Goal: Information Seeking & Learning: Learn about a topic

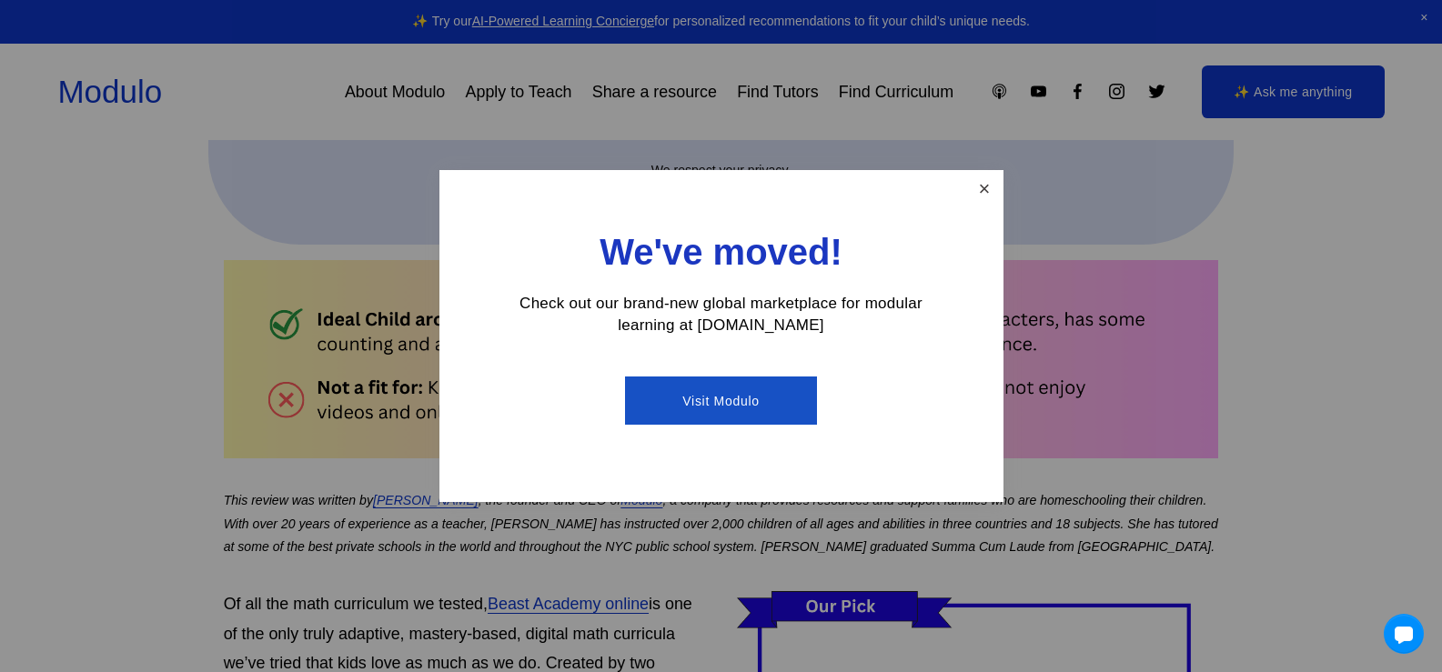
click at [978, 190] on link "Close" at bounding box center [984, 189] width 32 height 32
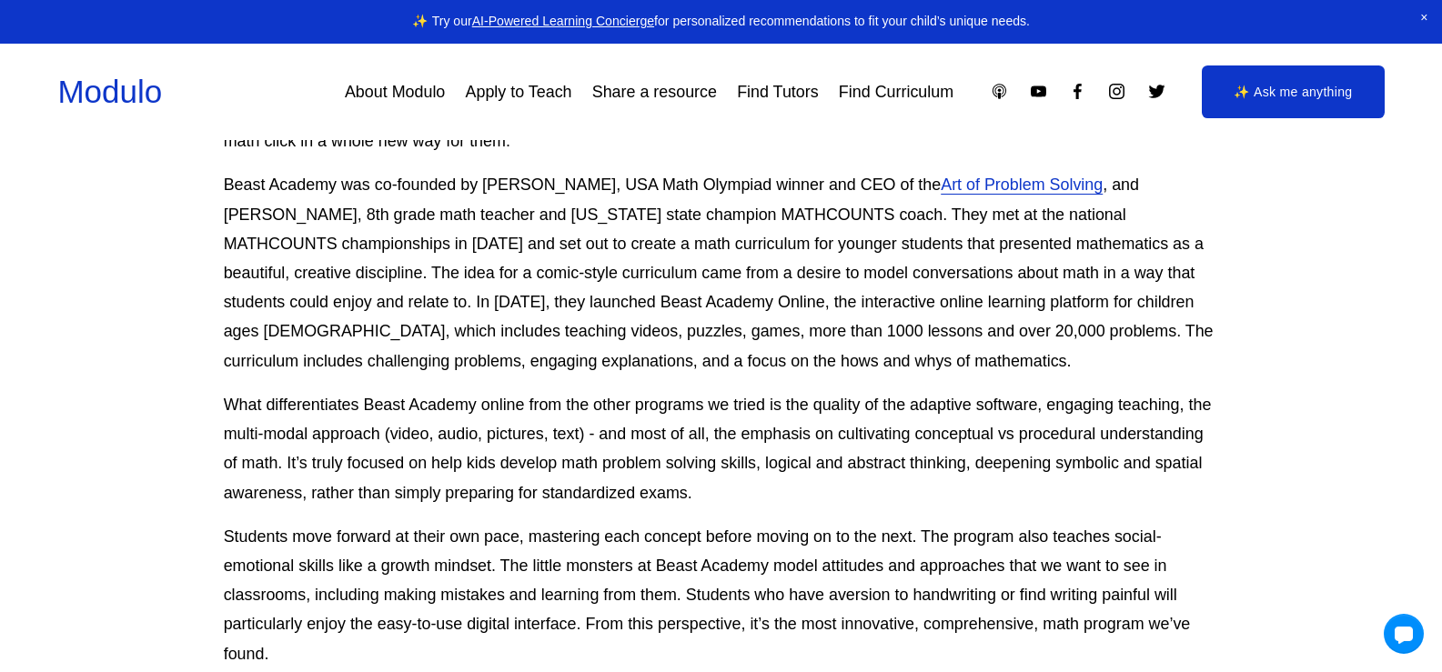
scroll to position [2638, 0]
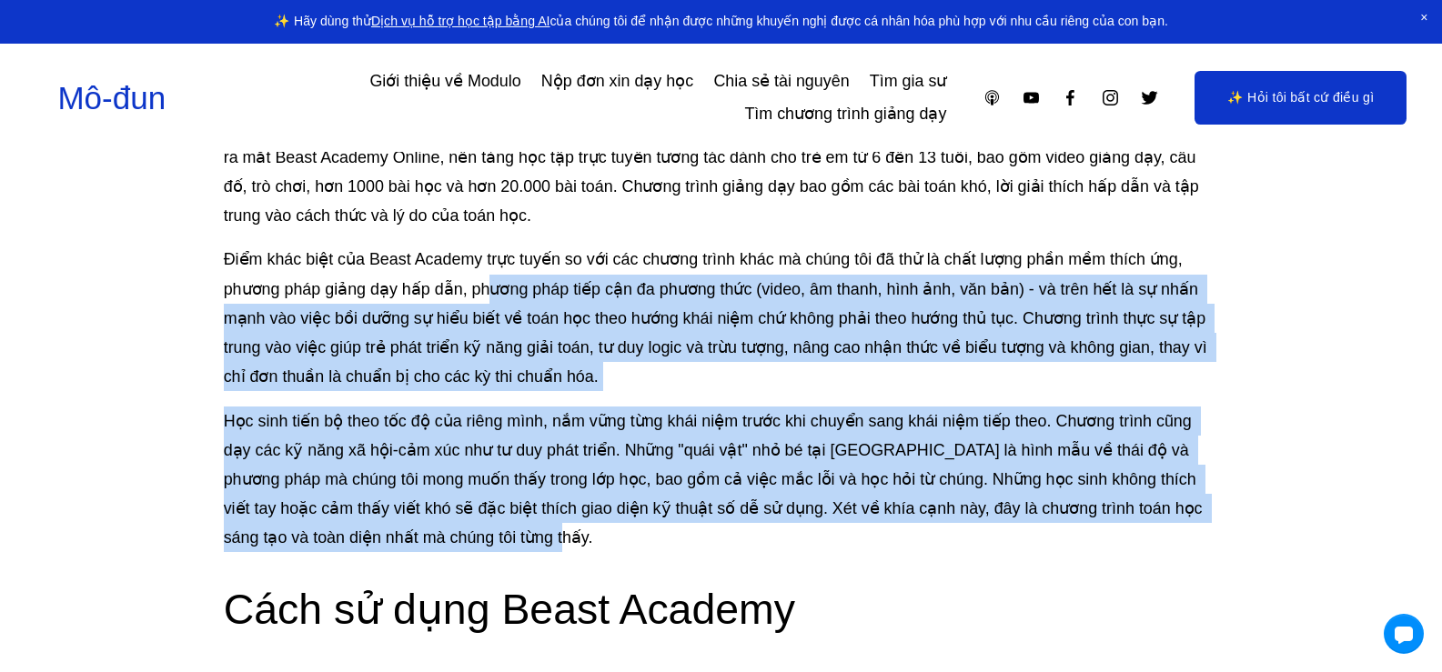
drag, startPoint x: 484, startPoint y: 269, endPoint x: 921, endPoint y: 496, distance: 491.9
click at [921, 496] on div "Trong số tất cả các chương trình giảng dạy toán học mà chúng tôi đã thử nghiệm,…" at bounding box center [721, 9] width 995 height 2274
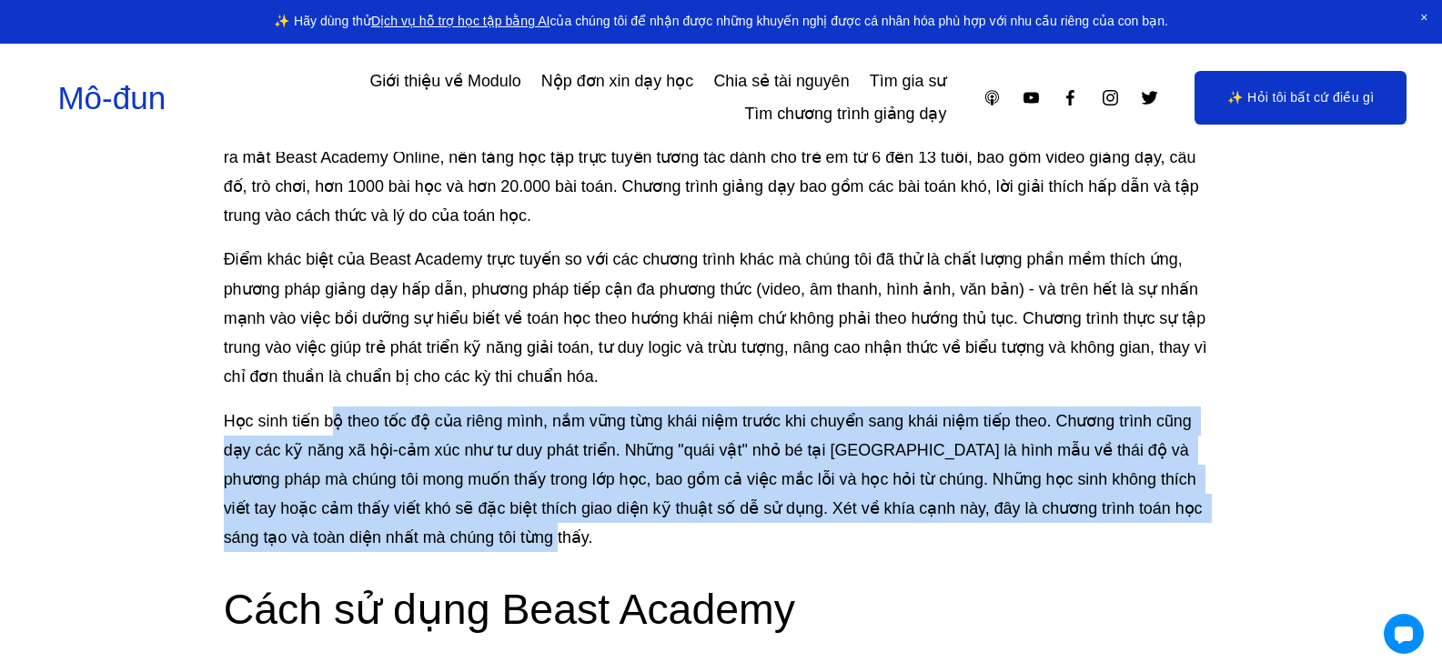
drag, startPoint x: 332, startPoint y: 388, endPoint x: 517, endPoint y: 515, distance: 223.8
click at [517, 515] on font "Học sinh tiến bộ theo tốc độ của riêng mình, nắm vững từng khái niệm trước khi …" at bounding box center [715, 480] width 983 height 136
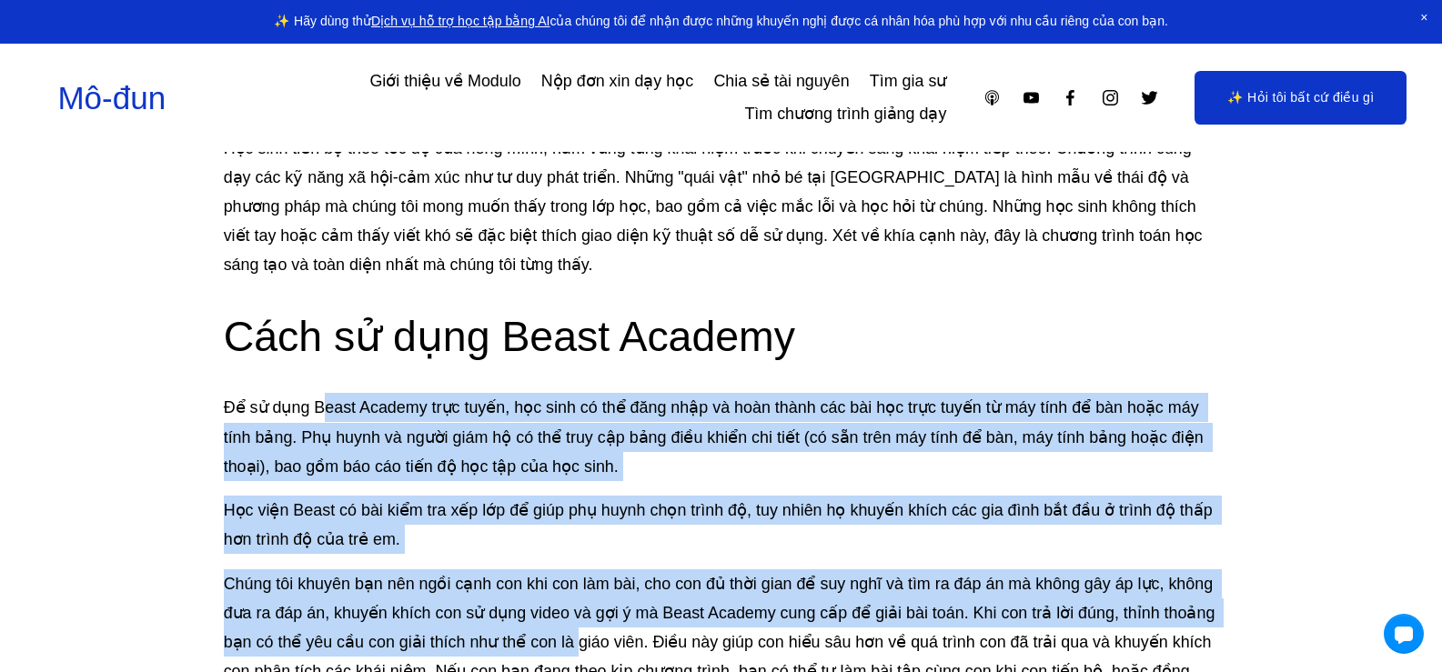
drag, startPoint x: 327, startPoint y: 375, endPoint x: 576, endPoint y: 616, distance: 346.7
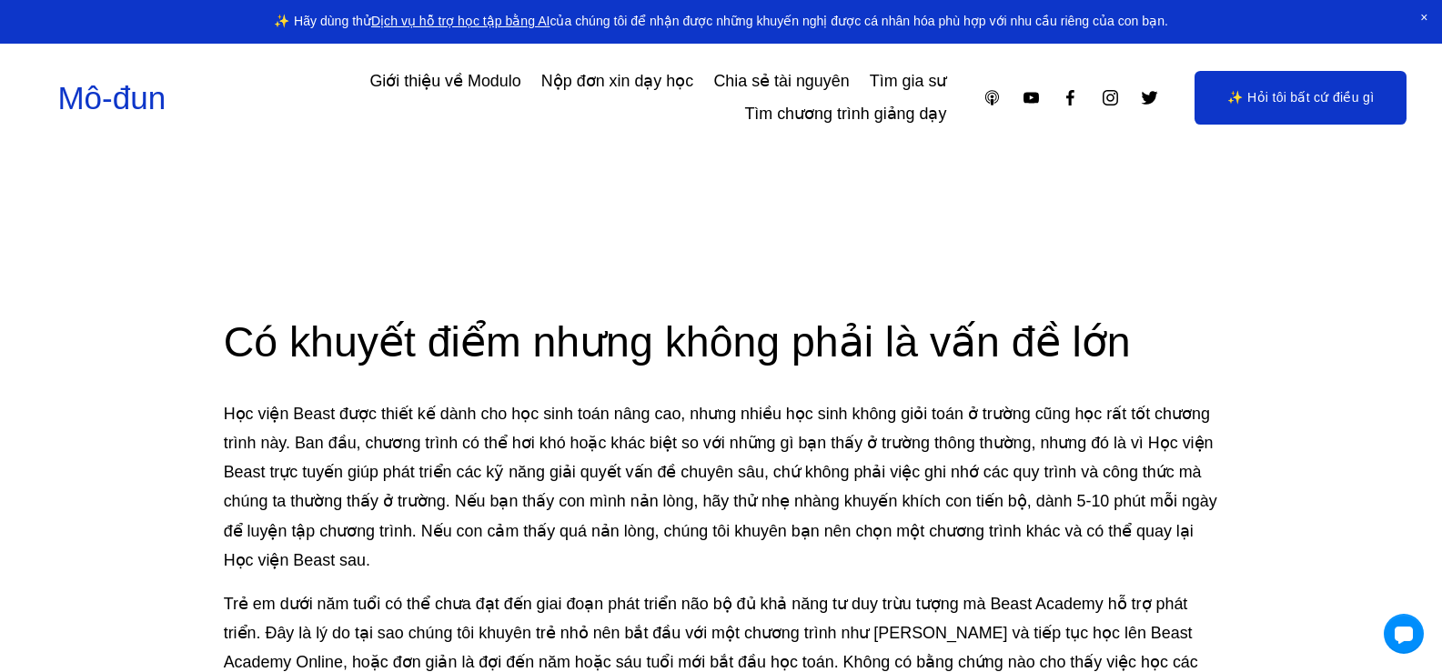
scroll to position [4184, 0]
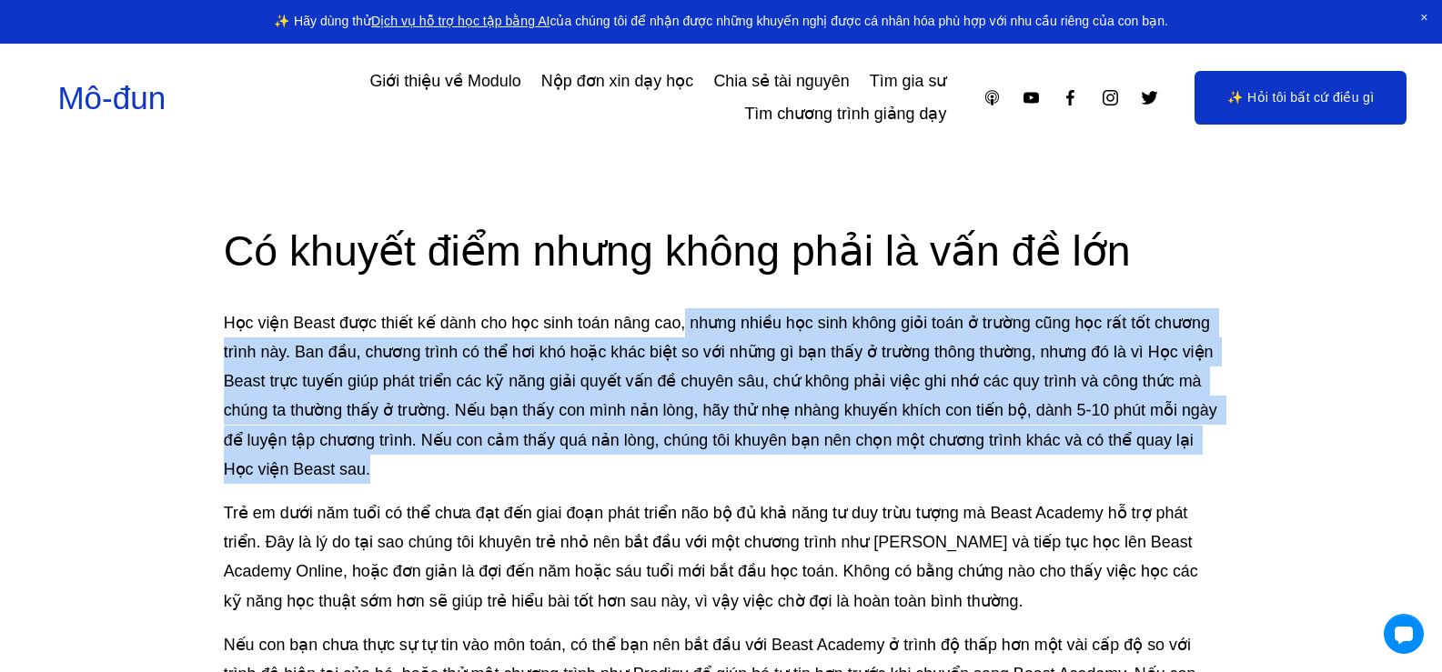
drag, startPoint x: 683, startPoint y: 260, endPoint x: 1195, endPoint y: 404, distance: 531.9
click at [1195, 404] on p "Học viện Beast được thiết kế dành cho học sinh toán nâng cao, nhưng nhiều học s…" at bounding box center [721, 396] width 995 height 176
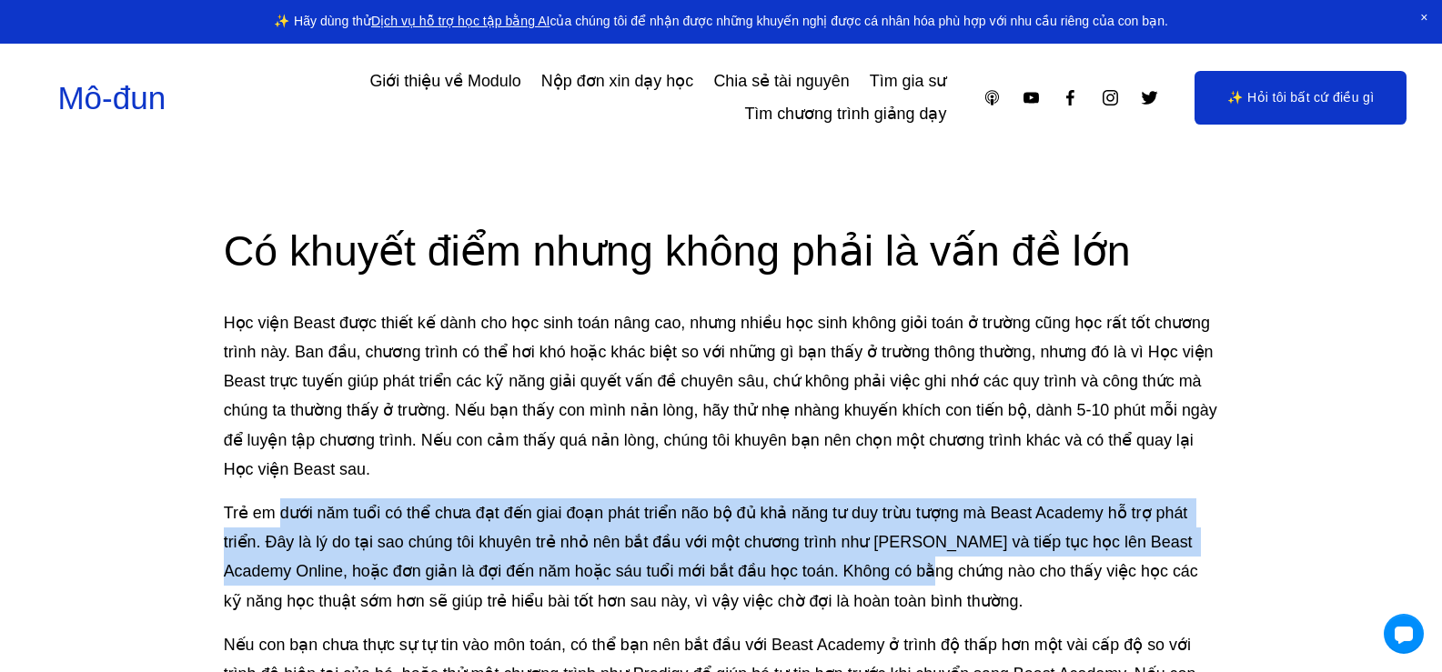
drag, startPoint x: 283, startPoint y: 456, endPoint x: 924, endPoint y: 513, distance: 643.9
click at [924, 513] on font "Trẻ em dưới năm tuổi có thể chưa đạt đến giai đoạn phát triển não bộ đủ khả năn…" at bounding box center [713, 557] width 979 height 106
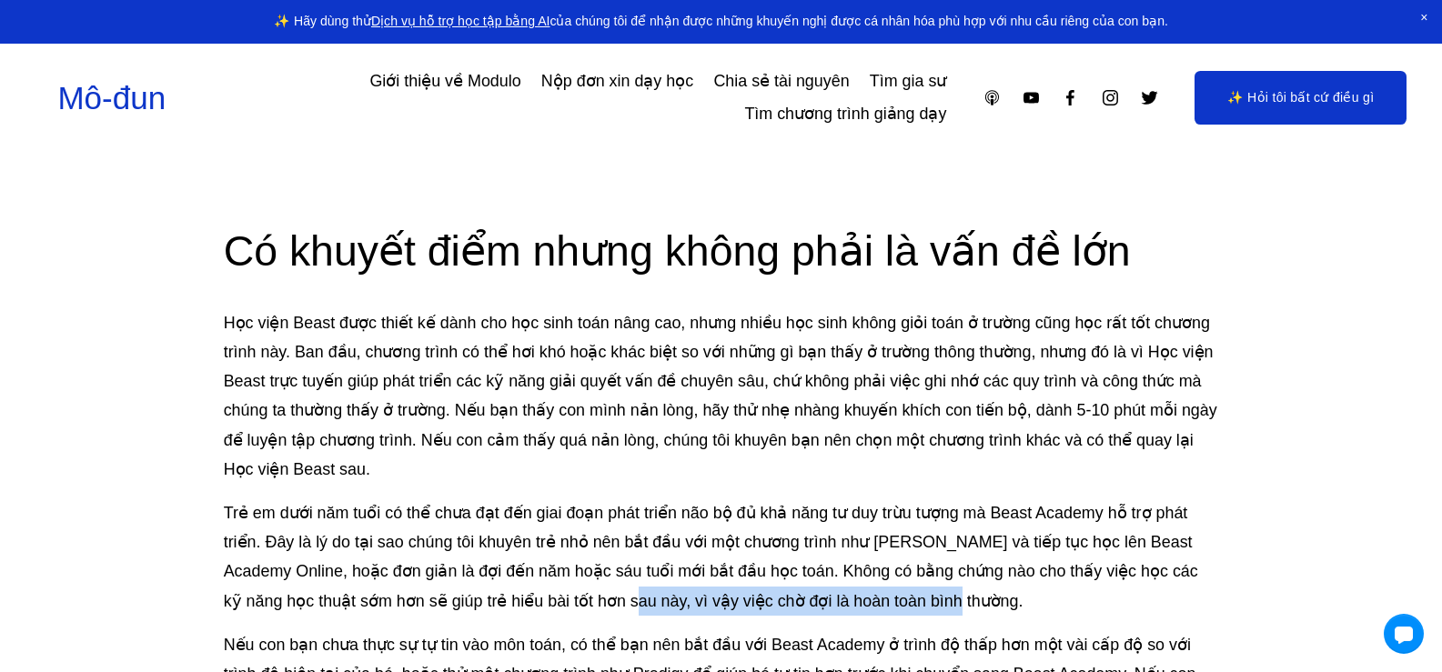
drag, startPoint x: 599, startPoint y: 539, endPoint x: 968, endPoint y: 557, distance: 369.7
click at [968, 557] on p "Trẻ em dưới năm tuổi có thể chưa đạt đến giai đoạn phát triển não bộ đủ khả năn…" at bounding box center [721, 556] width 995 height 117
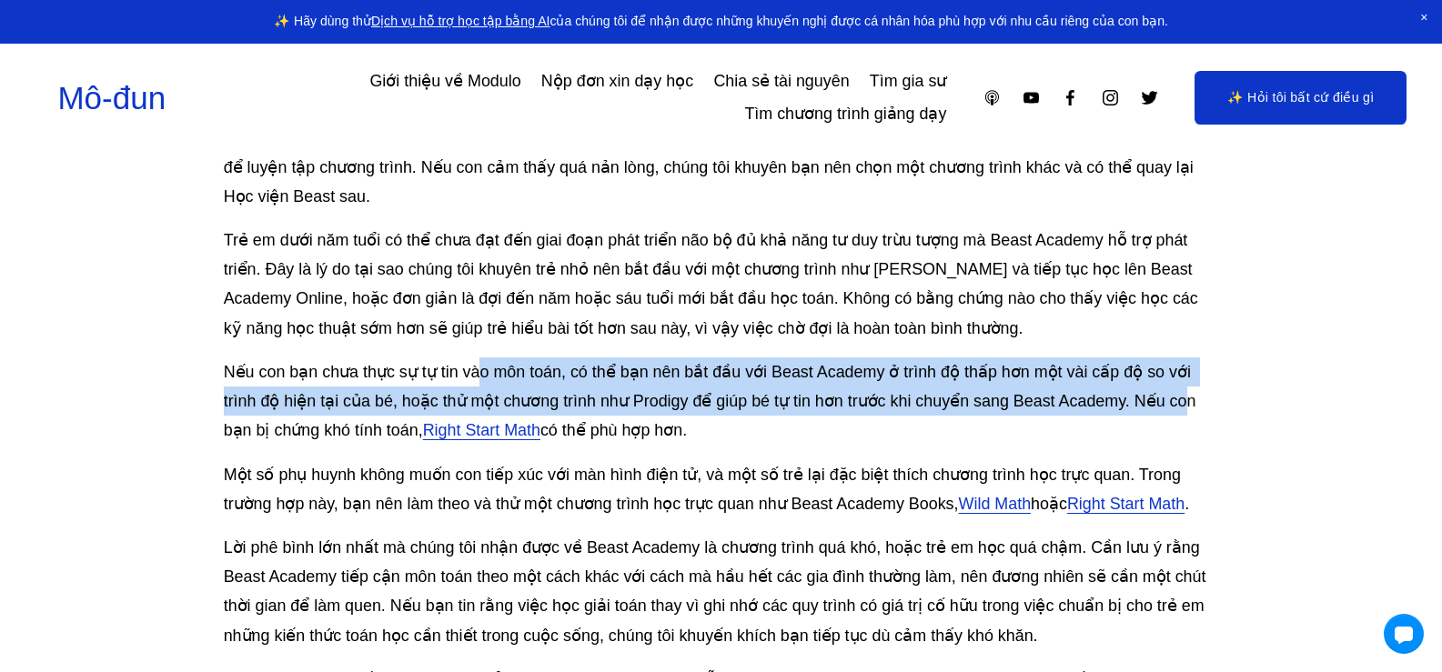
drag, startPoint x: 481, startPoint y: 308, endPoint x: 1190, endPoint y: 337, distance: 709.2
click at [1190, 363] on font "Nếu con bạn chưa thực sự tự tin vào môn toán, có thể bạn nên bắt đầu với Beast …" at bounding box center [712, 401] width 977 height 76
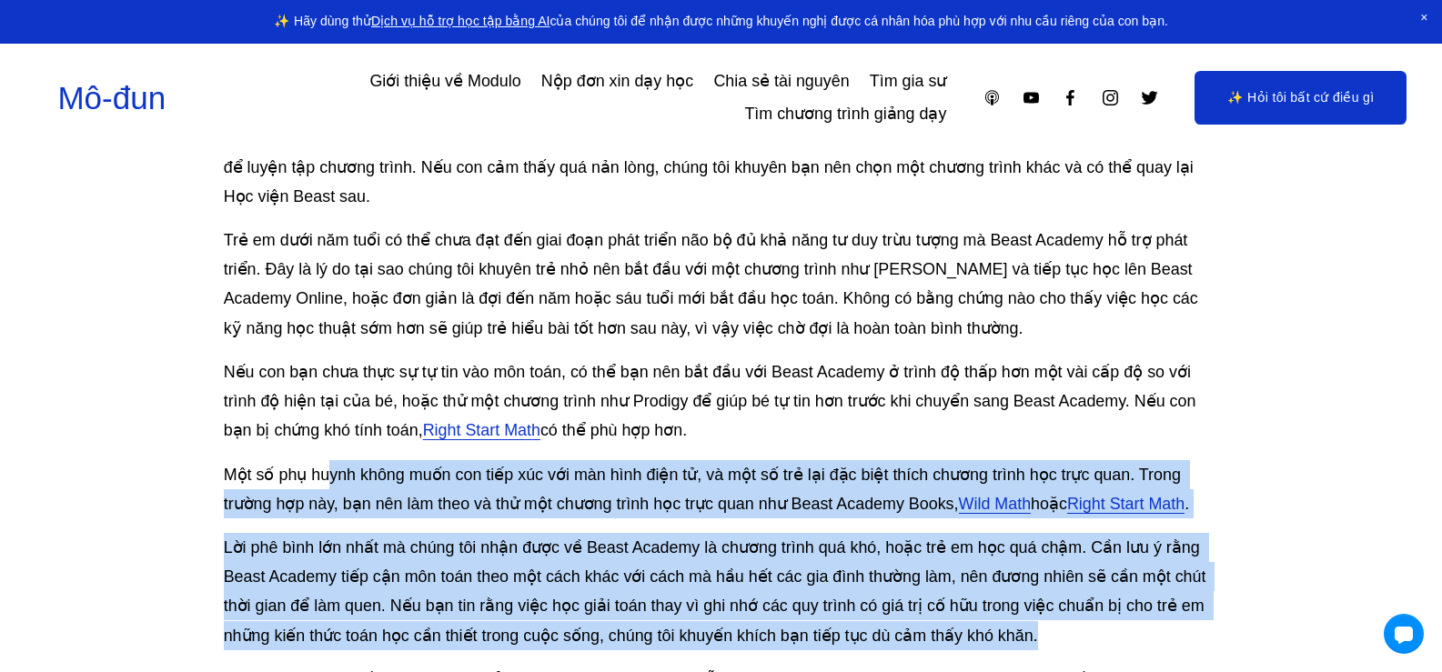
drag, startPoint x: 329, startPoint y: 420, endPoint x: 1055, endPoint y: 570, distance: 741.3
click at [1055, 570] on div "Có khuyết điểm nhưng không phải là vấn đề lớn Học viện Beast được thiết kế dành…" at bounding box center [721, 602] width 995 height 1302
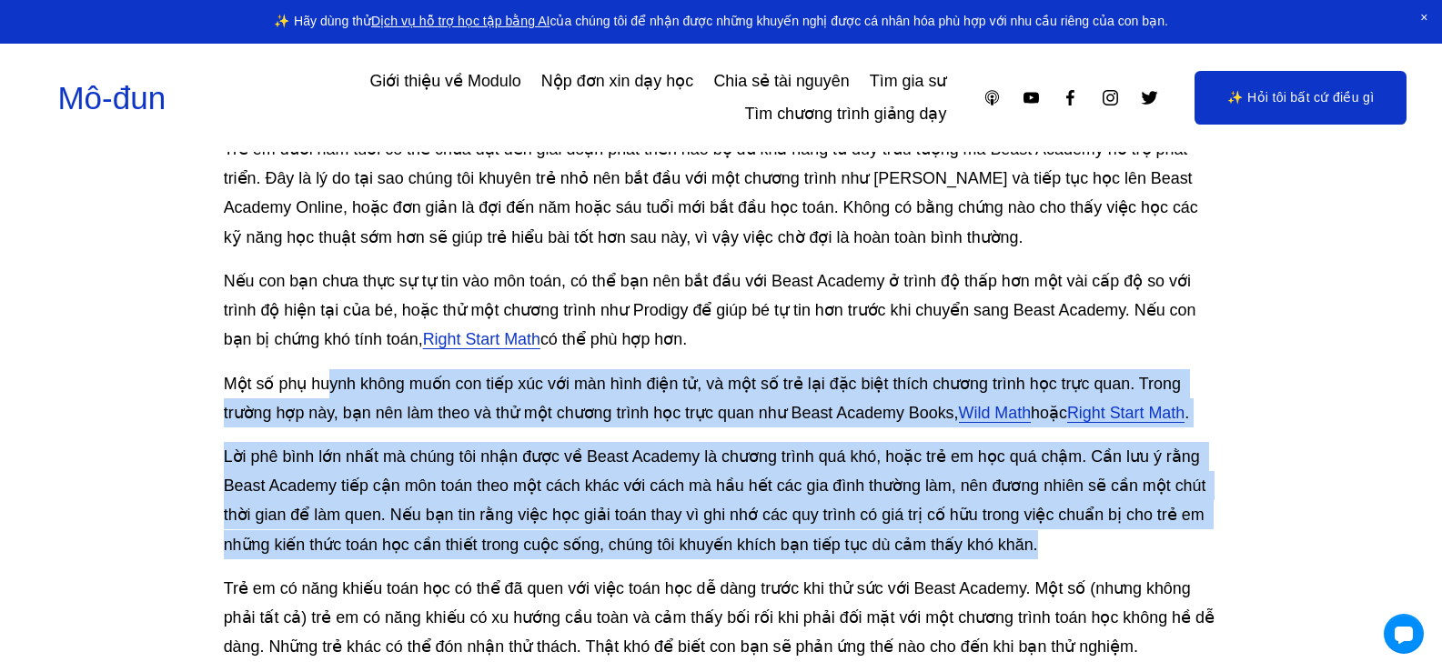
click at [715, 470] on p "Lời phê bình lớn nhất mà chúng tôi nhận được về Beast Academy là chương trình q…" at bounding box center [721, 500] width 995 height 117
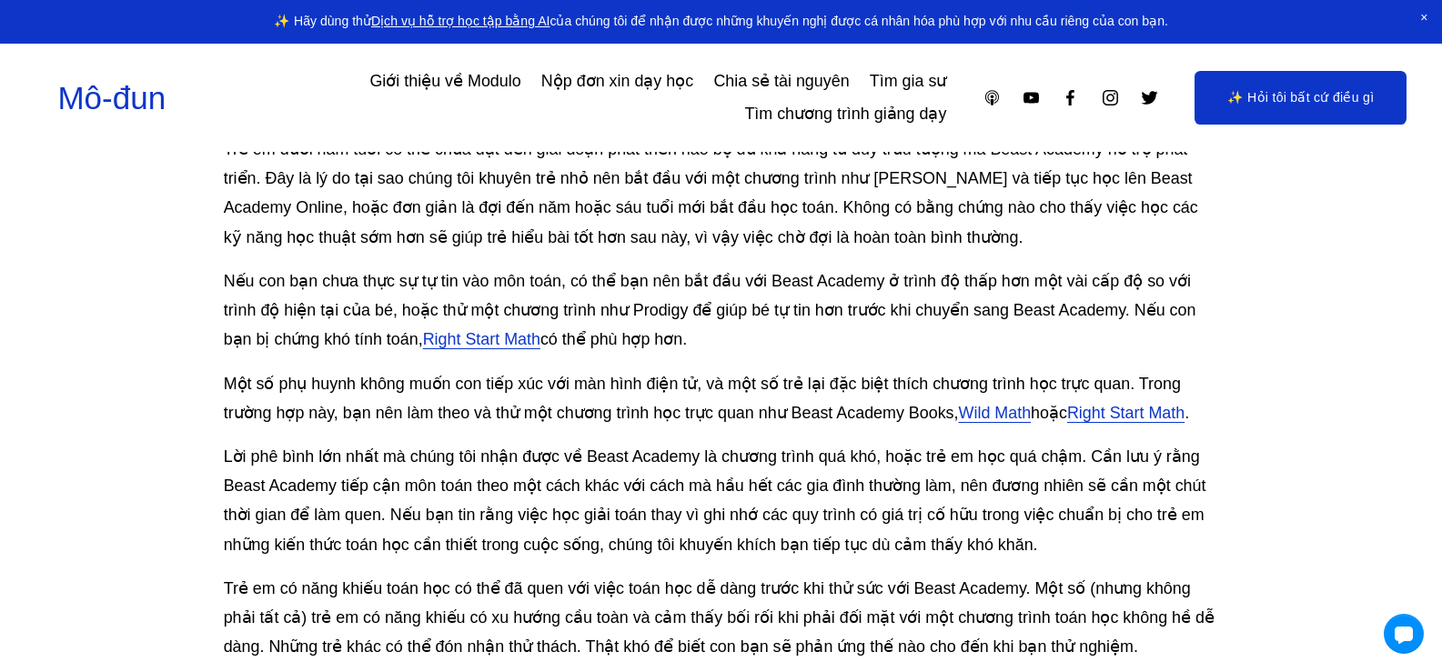
scroll to position [4730, 0]
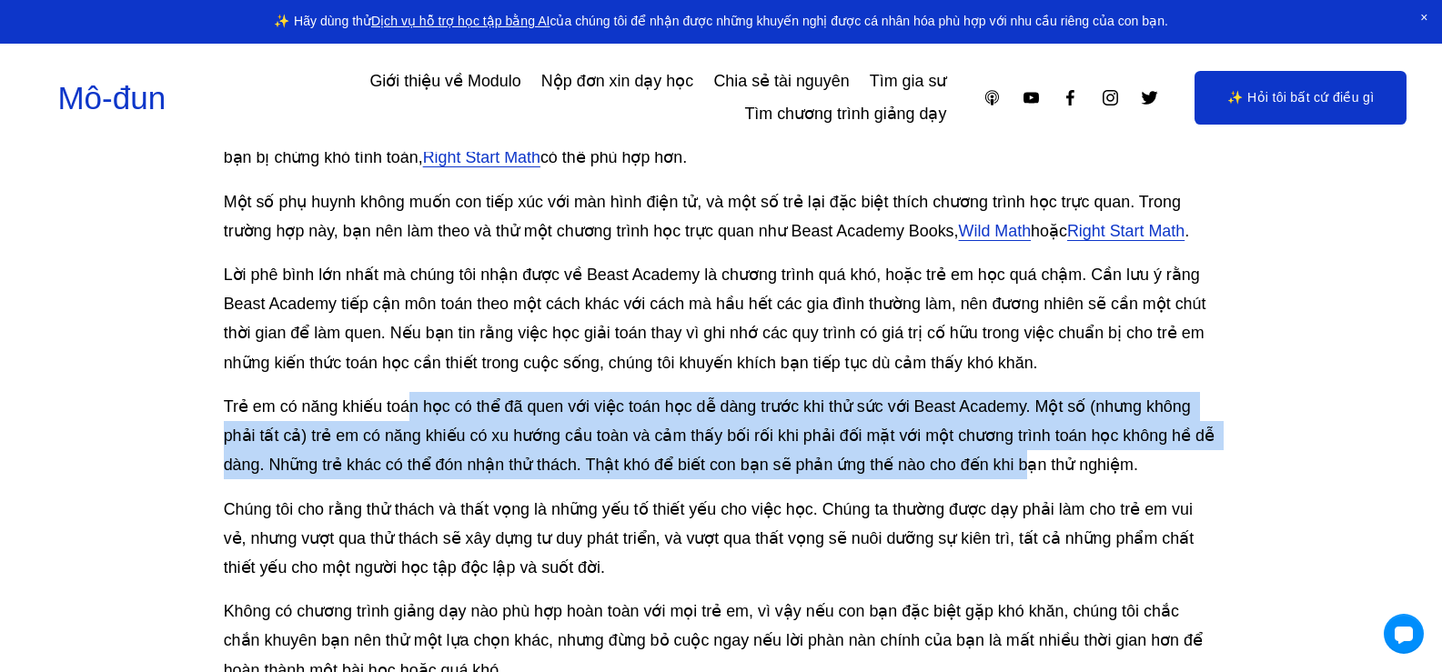
drag, startPoint x: 405, startPoint y: 347, endPoint x: 1021, endPoint y: 404, distance: 618.4
click at [1021, 404] on font "Trẻ em có năng khiếu toán học có thể đã quen với việc toán học dễ dàng trước kh…" at bounding box center [721, 436] width 995 height 76
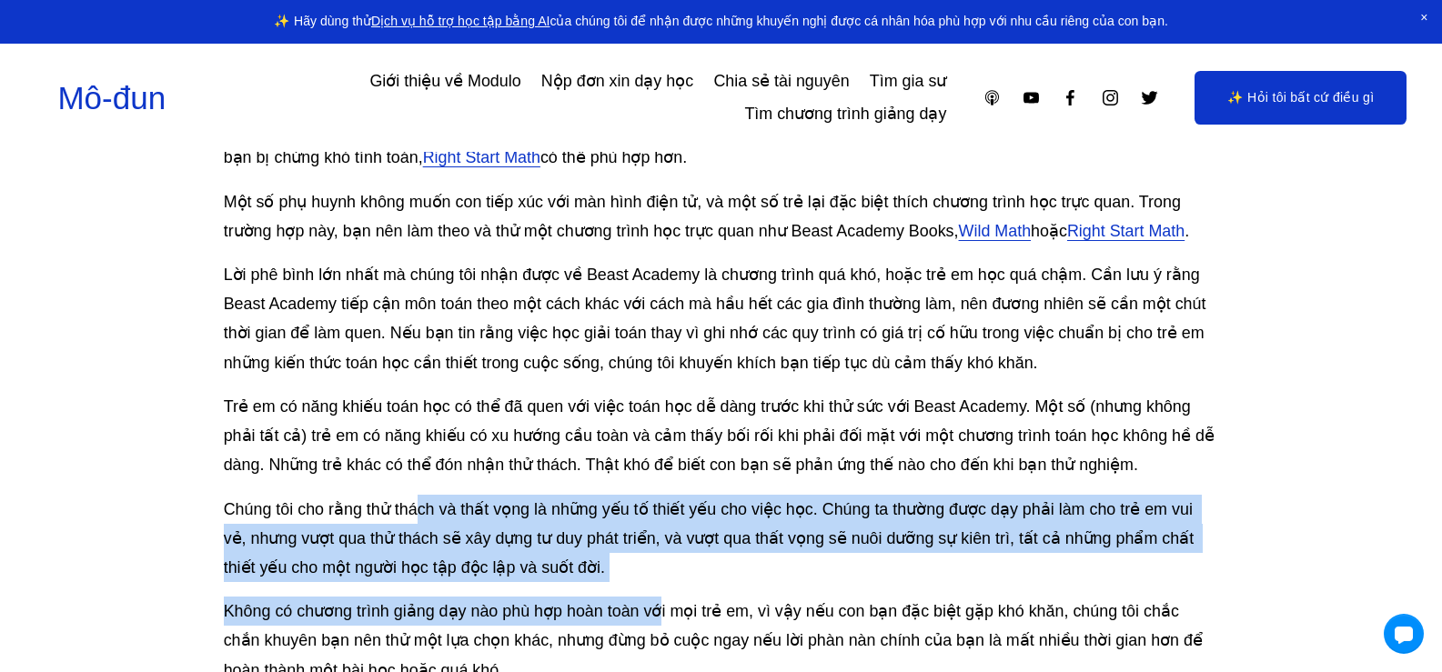
drag, startPoint x: 419, startPoint y: 459, endPoint x: 659, endPoint y: 528, distance: 249.6
click at [659, 528] on div "Có khuyết điểm nhưng không phải là vấn đề lớn Học viện Beast được thiết kế dành…" at bounding box center [721, 329] width 995 height 1302
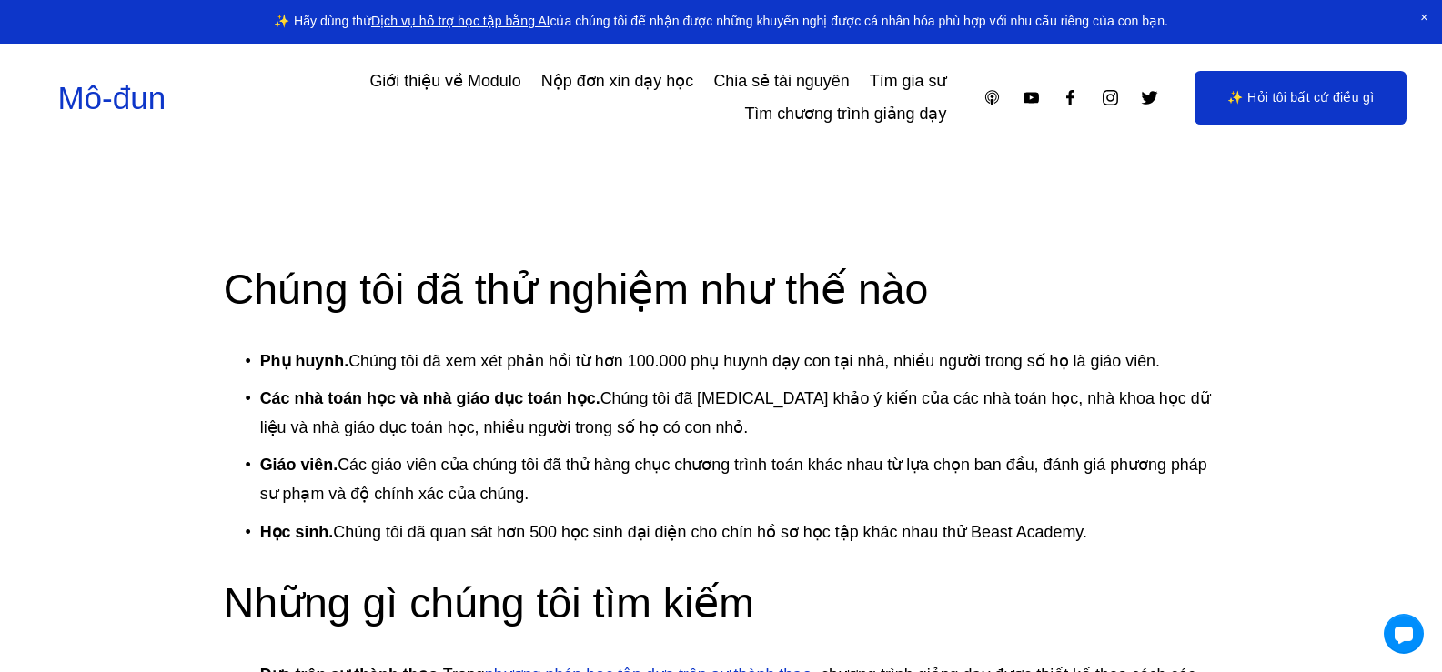
scroll to position [6913, 0]
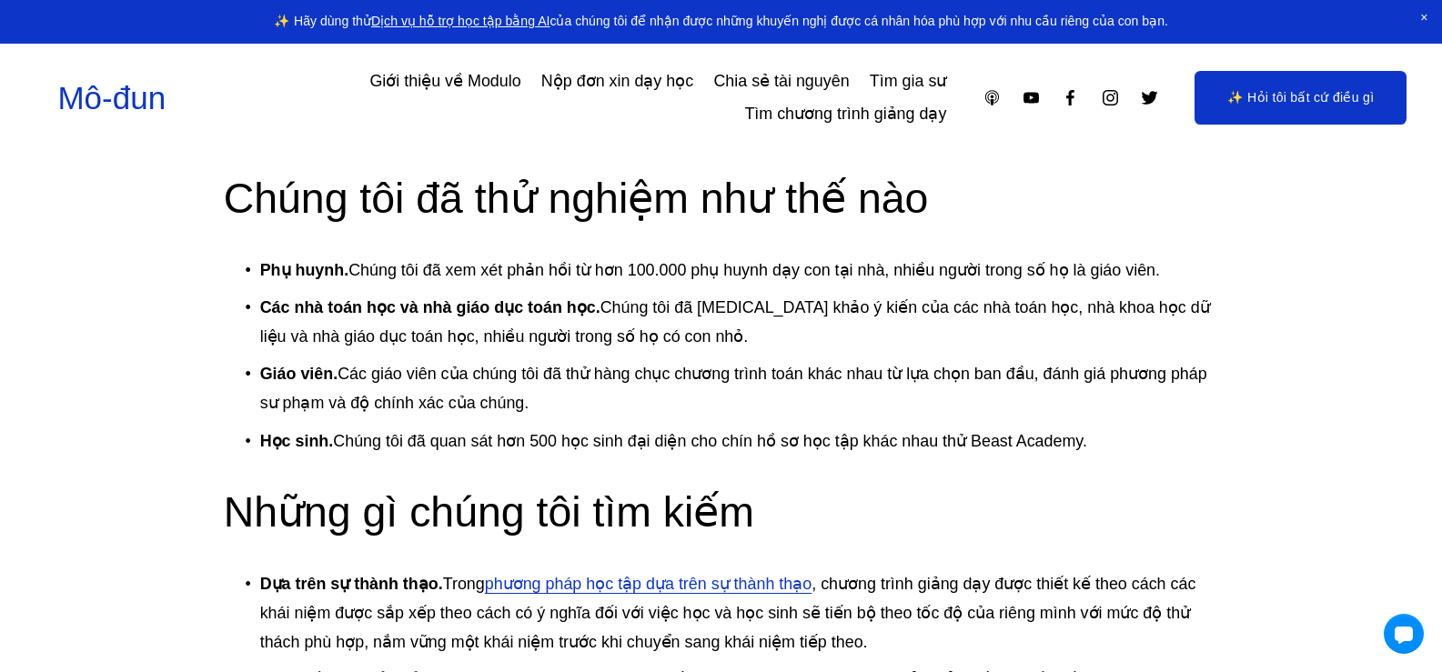
drag, startPoint x: 483, startPoint y: 211, endPoint x: 1179, endPoint y: 394, distance: 719.5
click at [1179, 394] on ul "Phụ huynh. Chúng tôi đã xem xét phản hồi từ hơn 100.000 phụ huynh dạy con tại n…" at bounding box center [721, 356] width 995 height 200
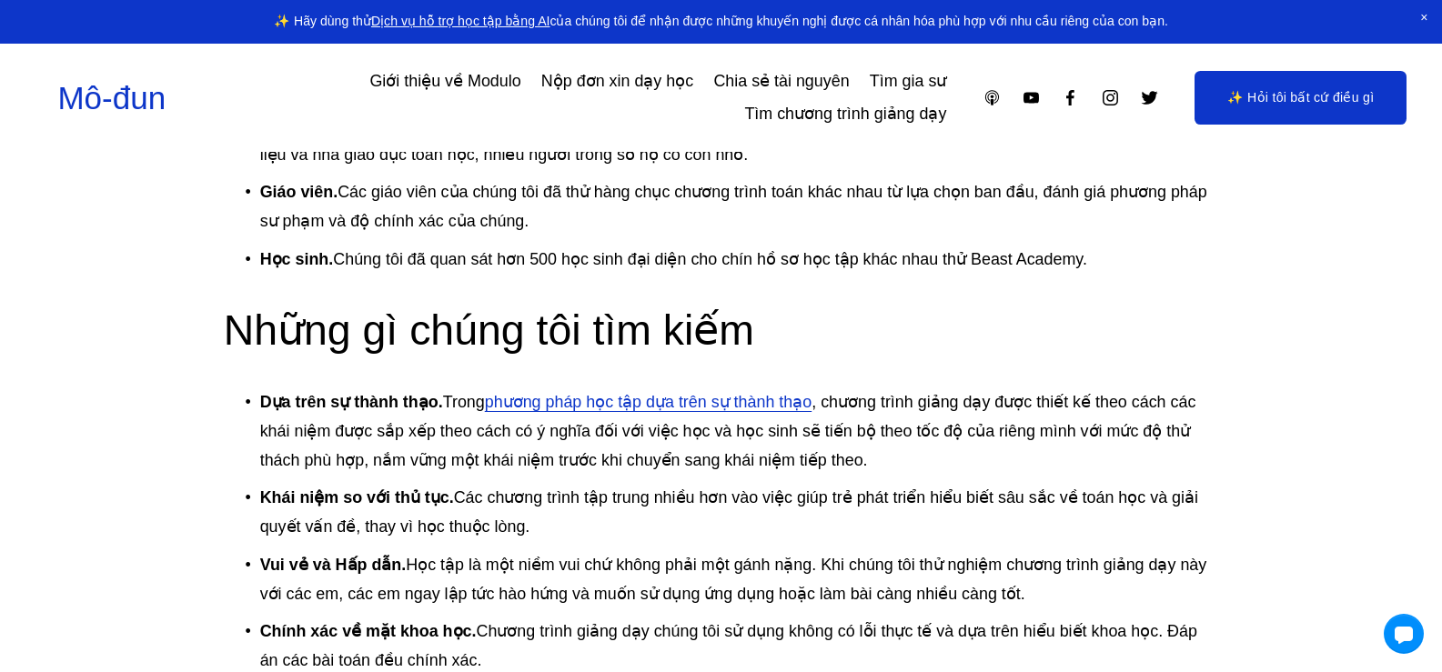
drag, startPoint x: 543, startPoint y: 378, endPoint x: 690, endPoint y: 470, distance: 174.1
click at [690, 470] on ul "Dựa trên sự thành thạo. Trong phương pháp học tập dựa trên sự thành thạo , chươ…" at bounding box center [721, 669] width 995 height 563
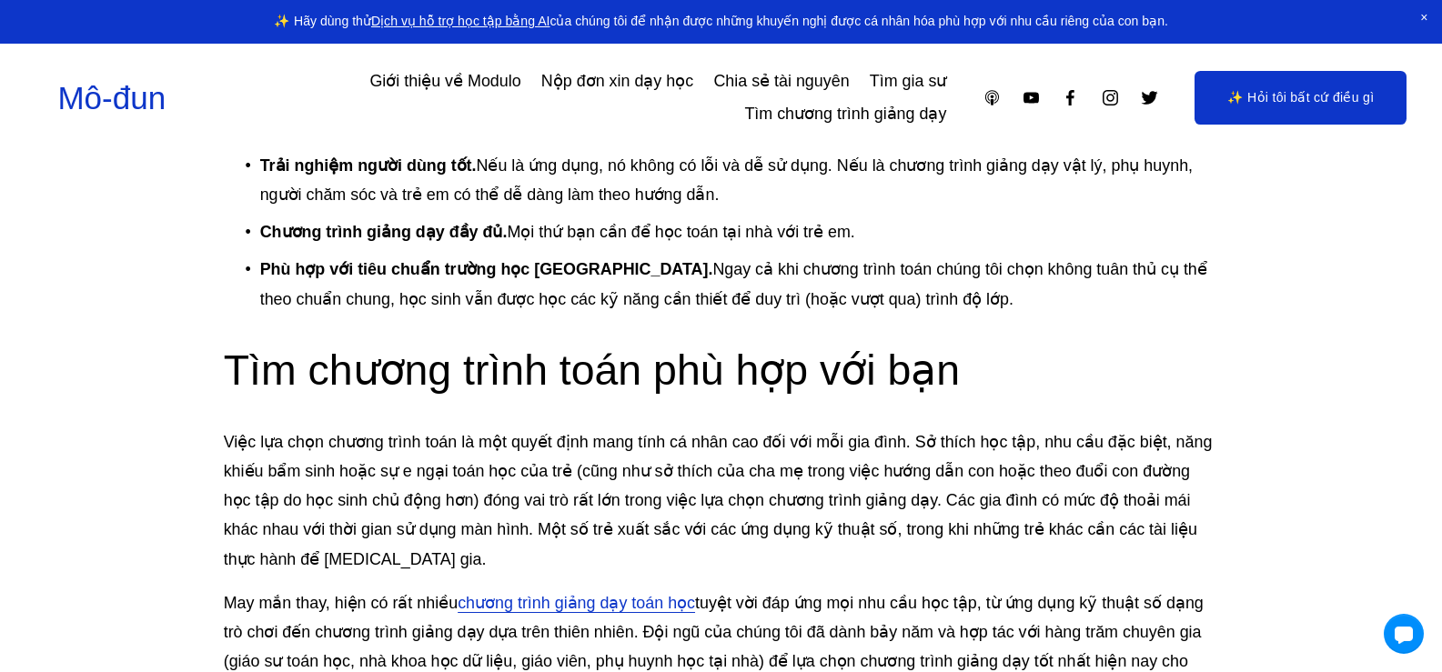
scroll to position [7823, 0]
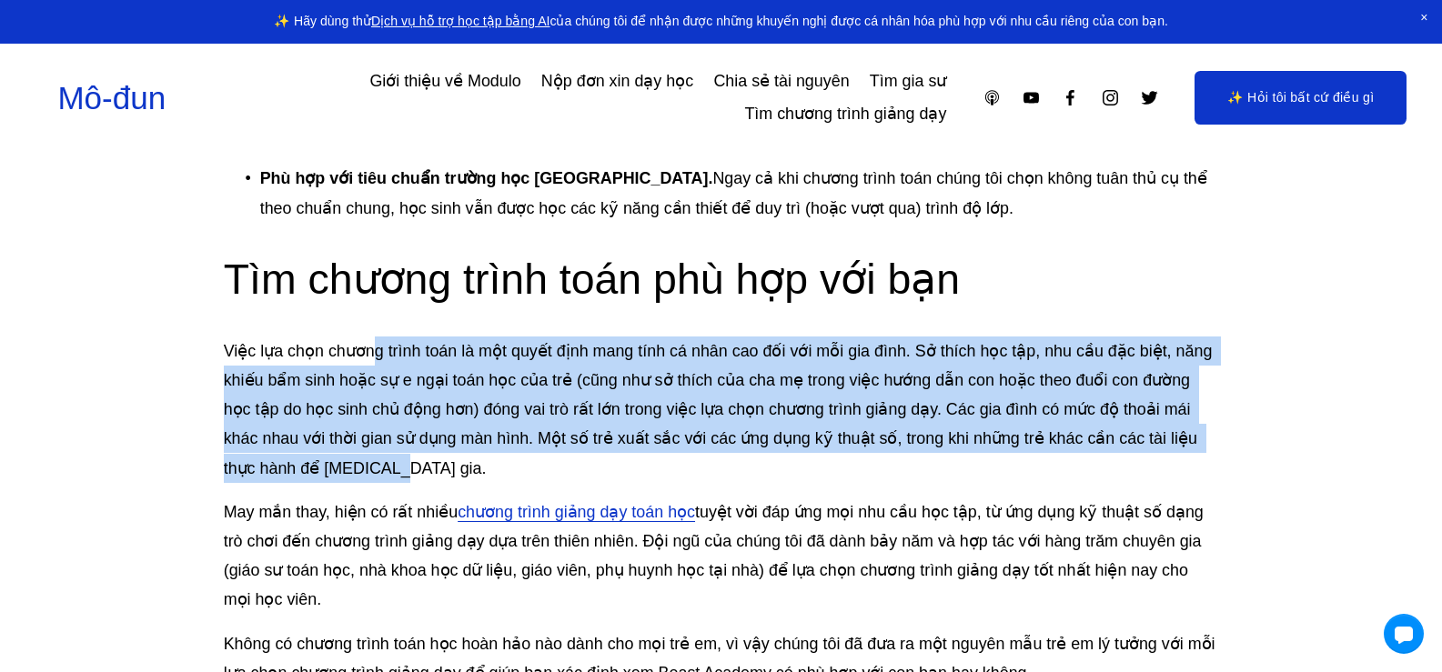
drag, startPoint x: 379, startPoint y: 291, endPoint x: 859, endPoint y: 409, distance: 493.8
click at [859, 409] on p "Việc lựa chọn chương trình toán là một quyết định mang tính cá nhân cao đối với…" at bounding box center [721, 410] width 995 height 146
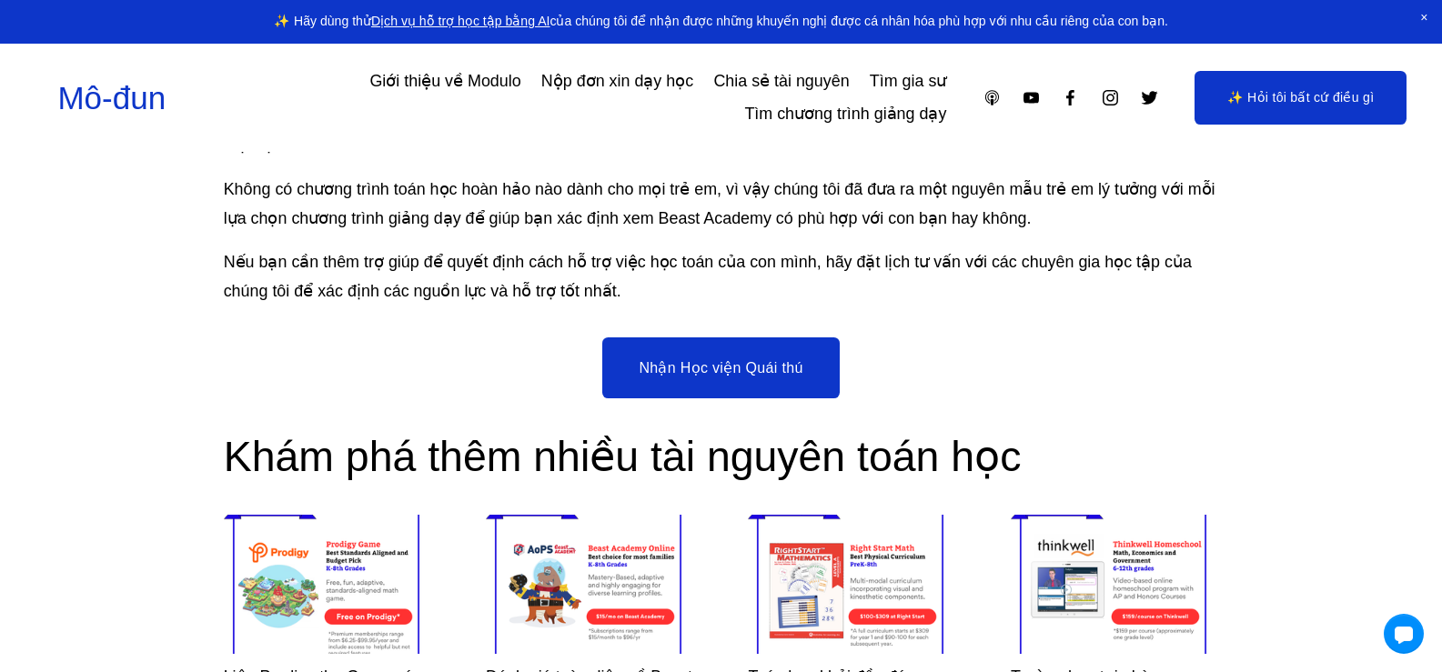
scroll to position [8369, 0]
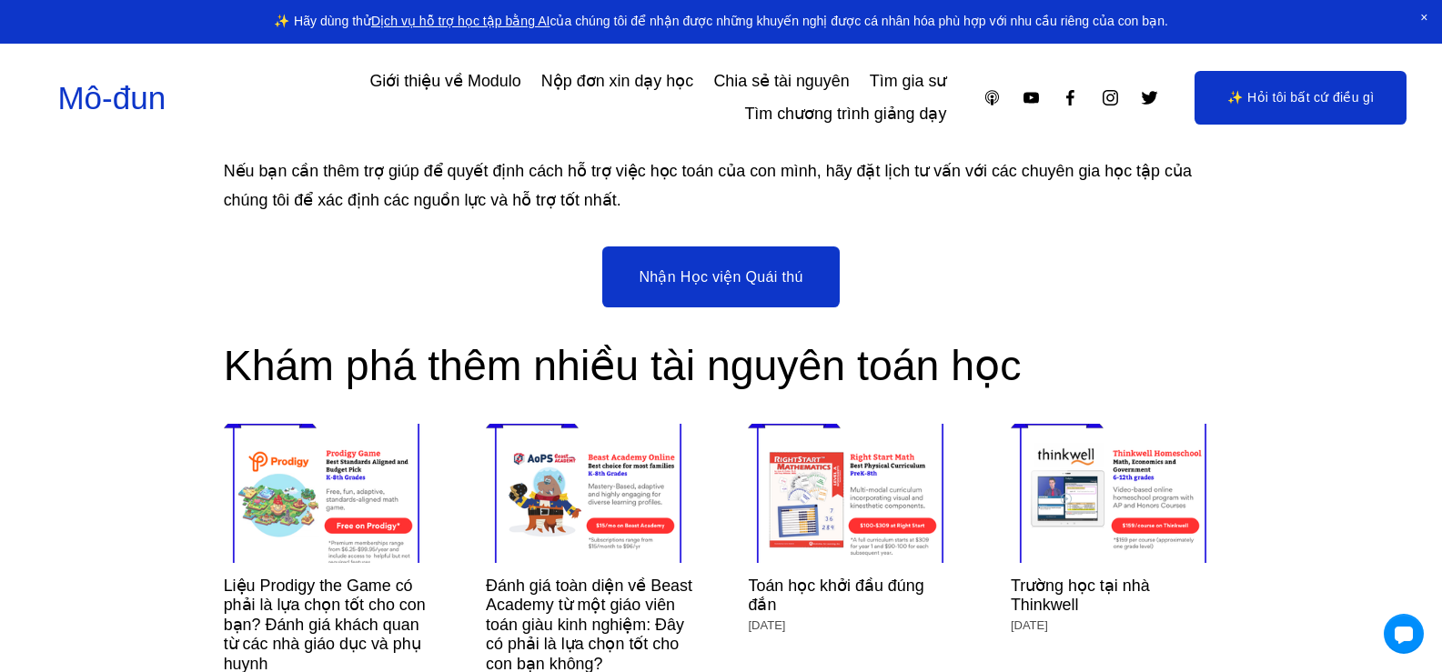
click at [599, 577] on font "Đánh giá toàn diện về Beast Academy từ một giáo viên toán giàu kinh nghiệm: Đây…" at bounding box center [589, 625] width 206 height 96
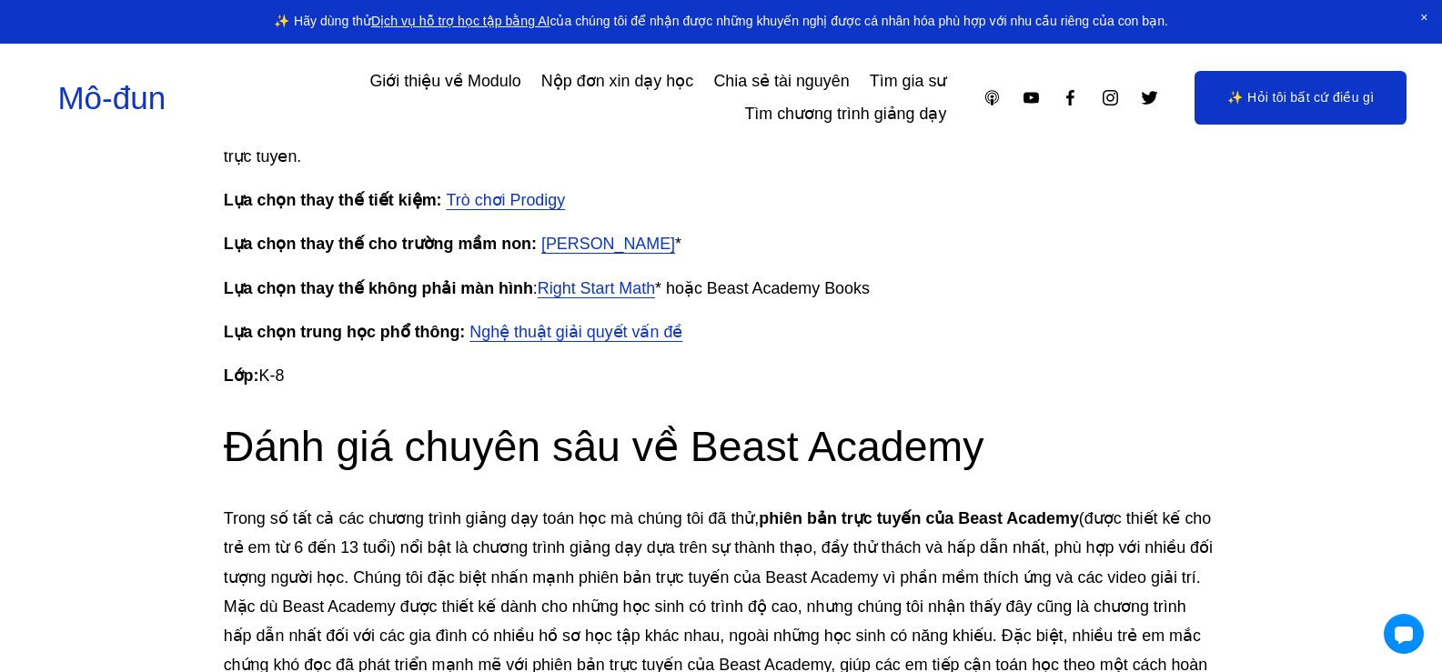
scroll to position [2456, 0]
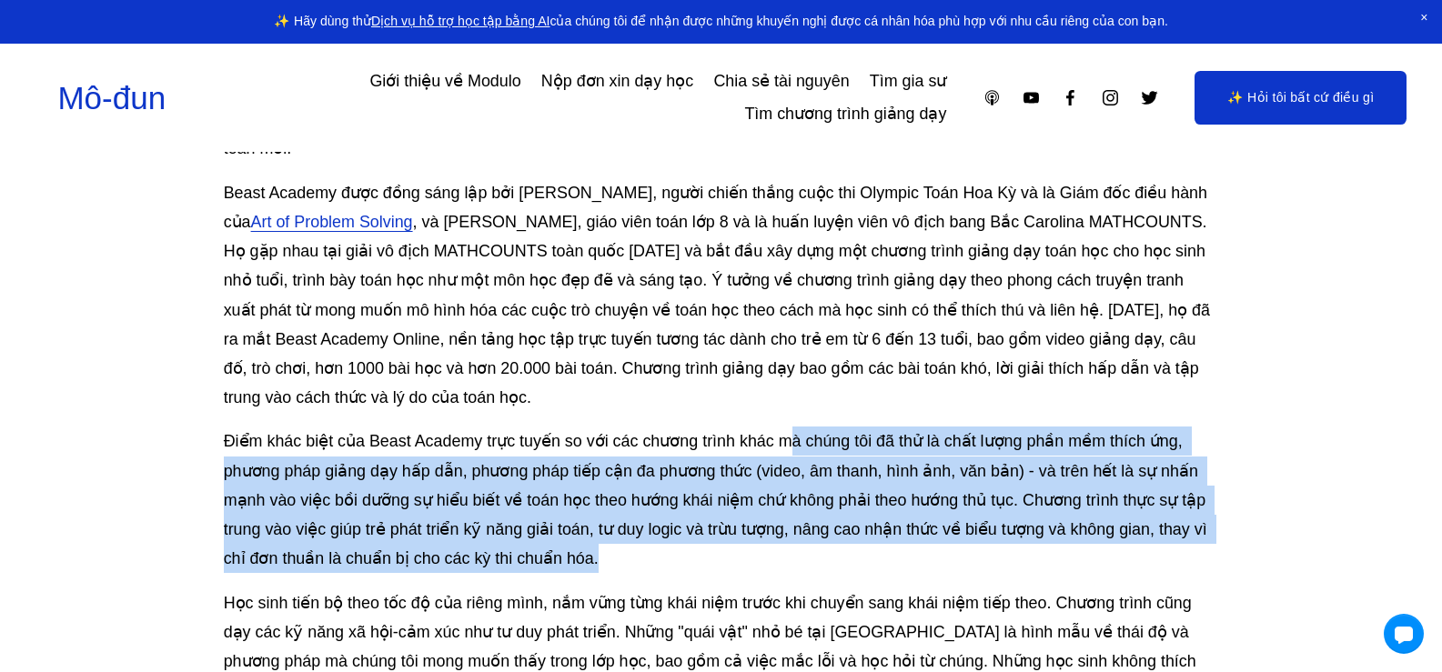
drag, startPoint x: 787, startPoint y: 406, endPoint x: 980, endPoint y: 543, distance: 236.8
click at [980, 543] on p "Điểm khác biệt của Beast Academy trực tuyến so với các chương trình khác mà chú…" at bounding box center [721, 500] width 995 height 146
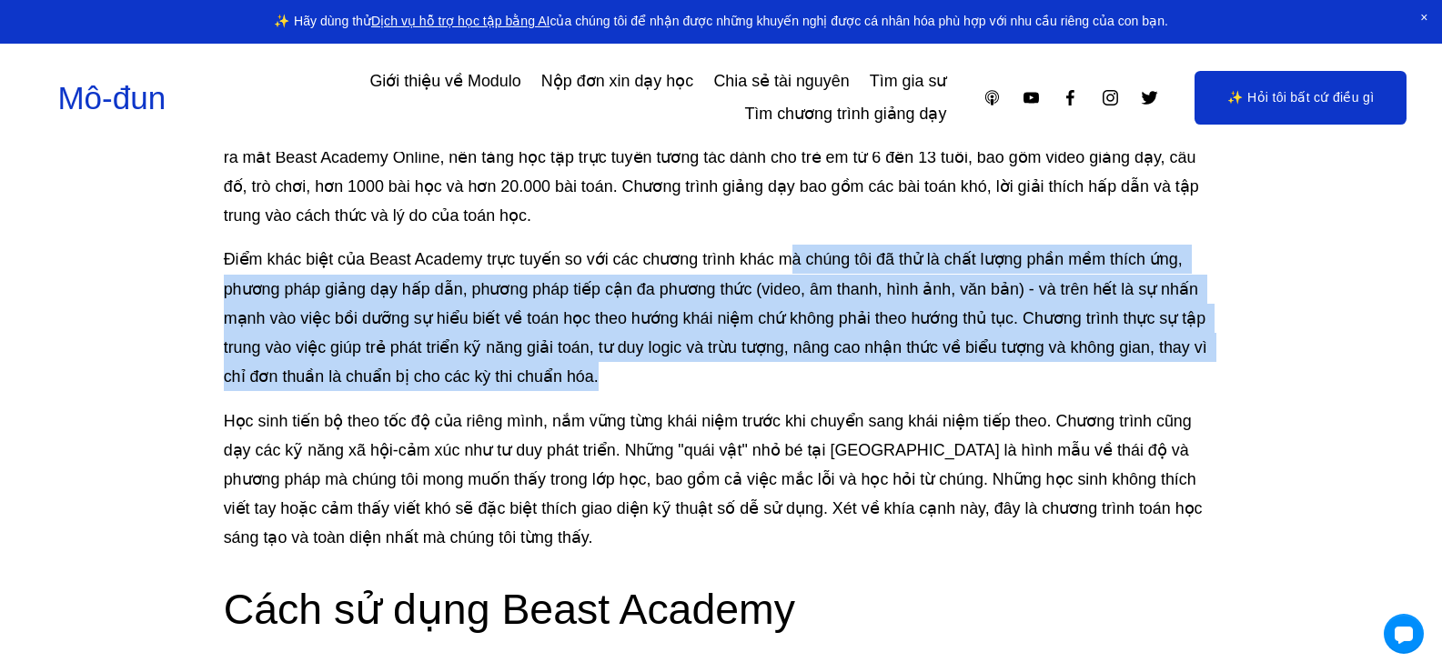
scroll to position [2729, 0]
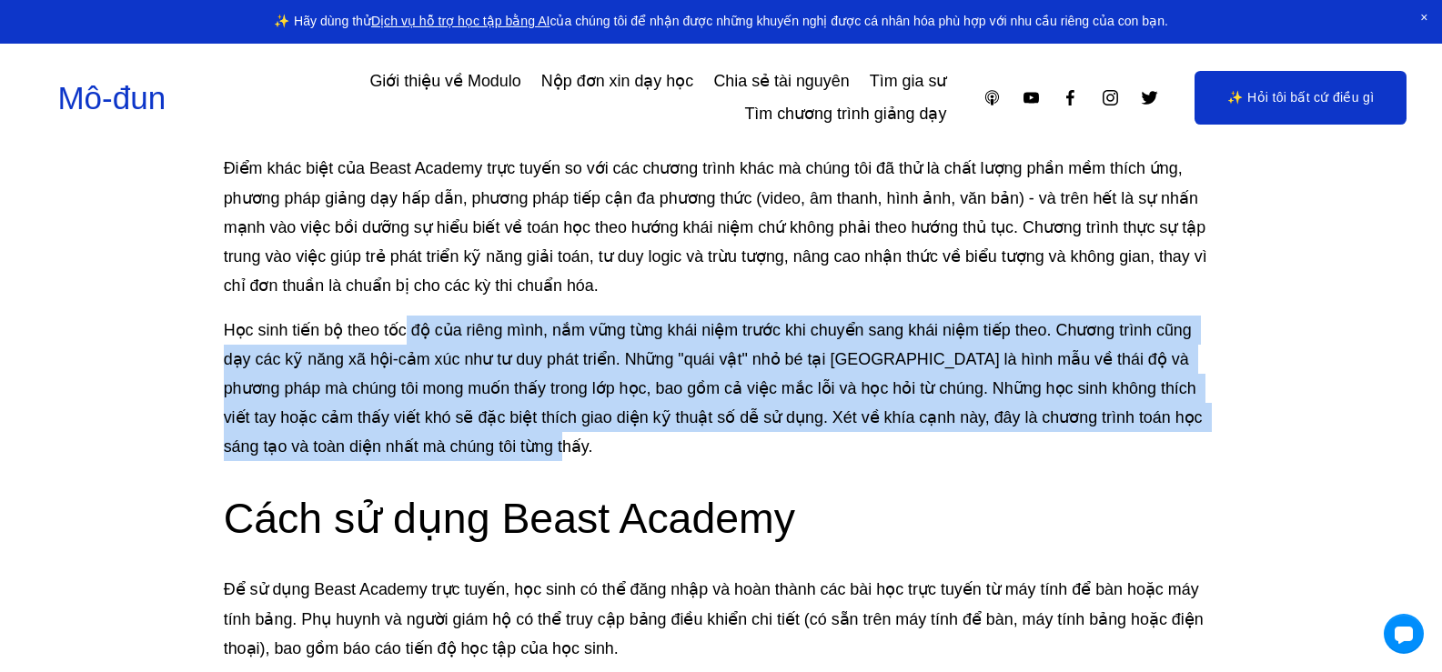
drag, startPoint x: 401, startPoint y: 302, endPoint x: 629, endPoint y: 425, distance: 259.3
click at [629, 425] on p "Học sinh tiến bộ theo tốc độ của riêng mình, nắm vững từng khái niệm trước khi …" at bounding box center [721, 389] width 995 height 146
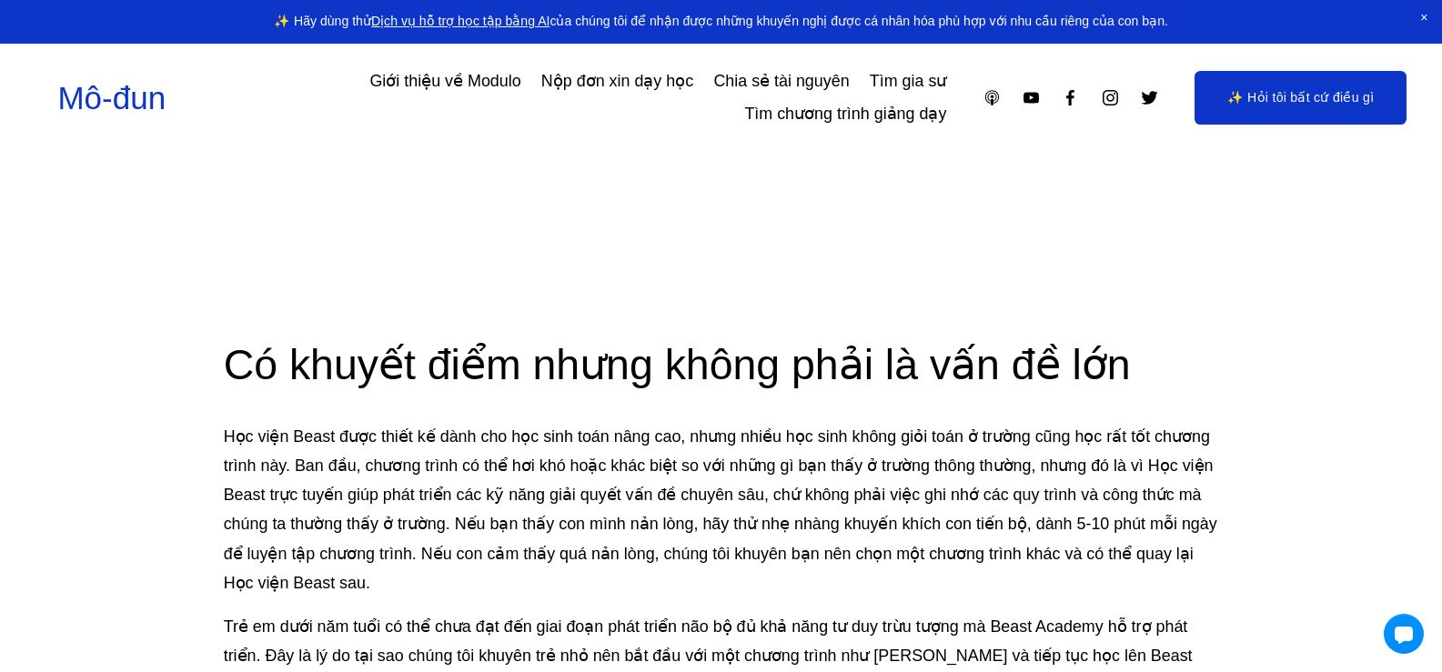
scroll to position [4435, 0]
